Goal: Transaction & Acquisition: Purchase product/service

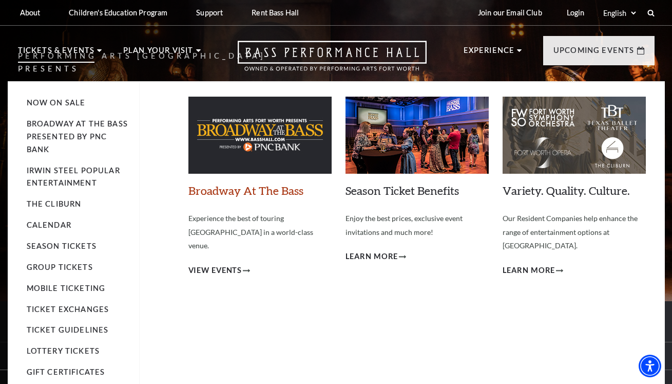
click at [255, 191] on link "Broadway At The Bass" at bounding box center [245, 190] width 115 height 14
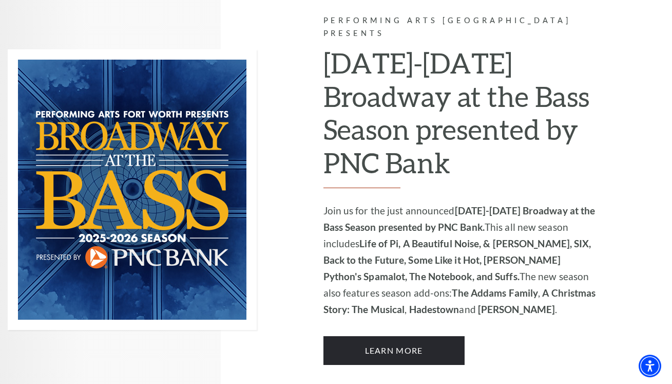
scroll to position [656, 0]
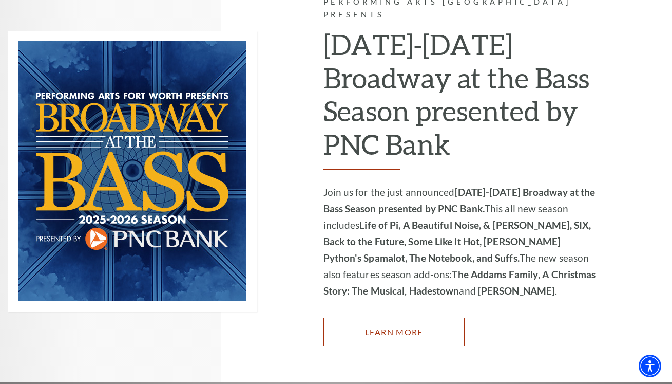
click at [401, 317] on link "Learn More" at bounding box center [394, 331] width 141 height 29
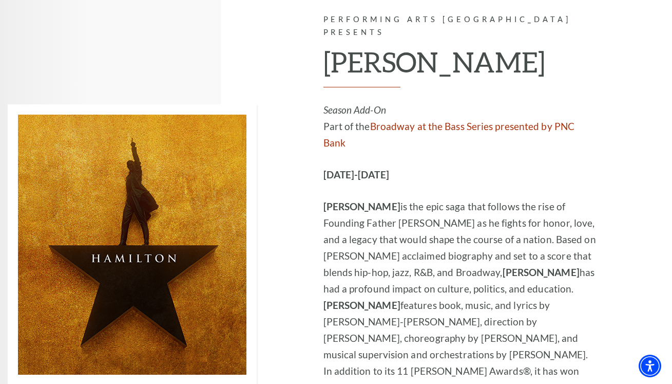
scroll to position [7087, 0]
